Goal: Task Accomplishment & Management: Manage account settings

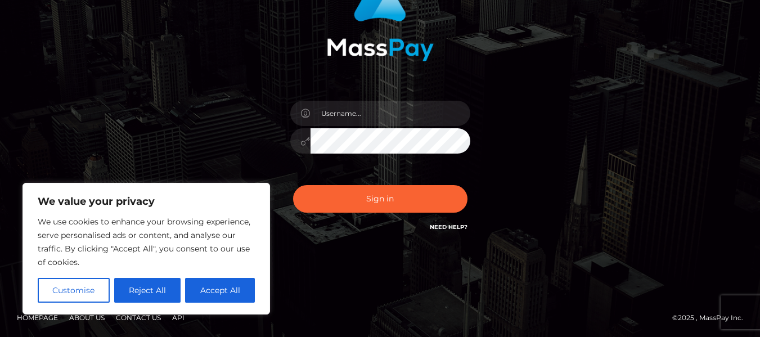
scroll to position [118, 0]
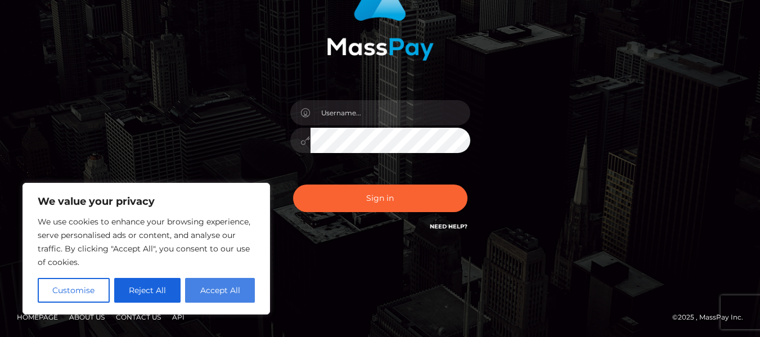
click at [214, 284] on button "Accept All" at bounding box center [220, 290] width 70 height 25
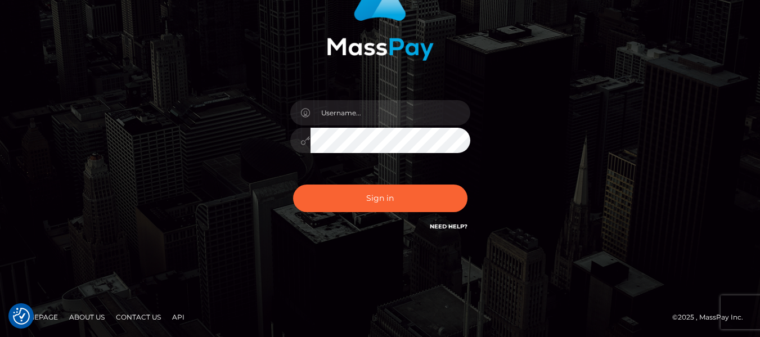
checkbox input "true"
click at [404, 267] on div "Sign in" at bounding box center [380, 109] width 760 height 455
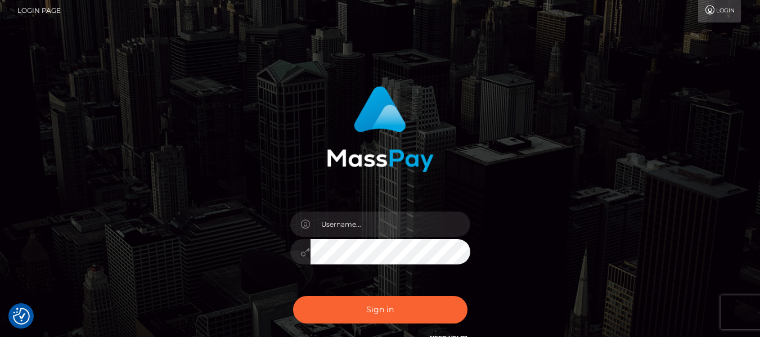
scroll to position [6, 0]
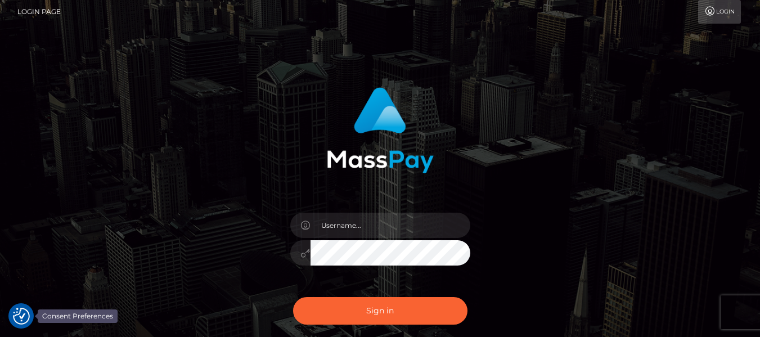
click at [19, 316] on img "Consent Preferences" at bounding box center [21, 316] width 17 height 17
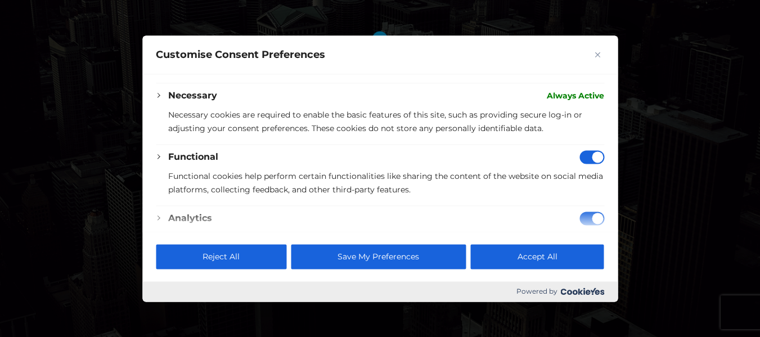
scroll to position [0, 0]
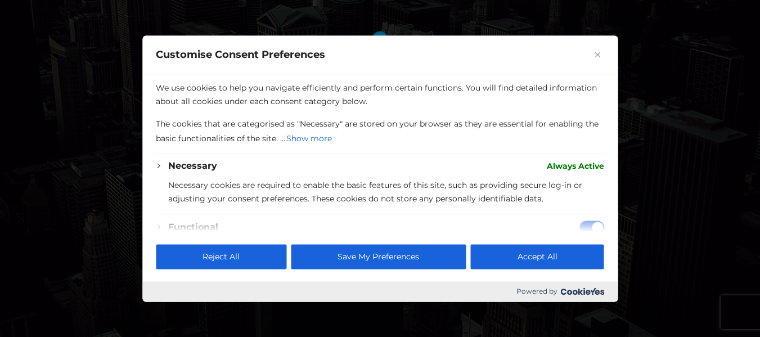
click at [673, 115] on div at bounding box center [380, 168] width 760 height 337
click at [594, 50] on button "Close" at bounding box center [598, 55] width 14 height 14
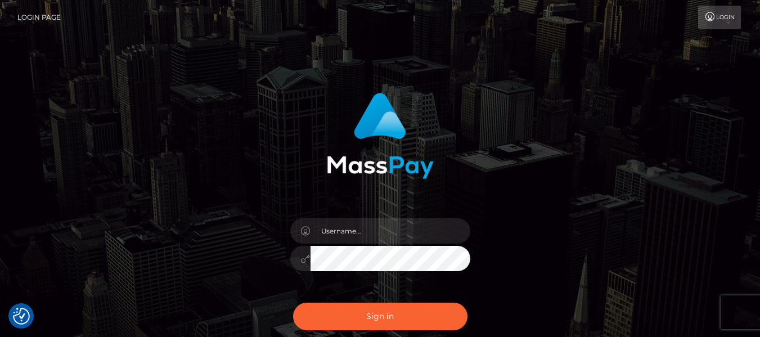
click at [731, 19] on link "Login" at bounding box center [719, 18] width 43 height 24
